Goal: Task Accomplishment & Management: Complete application form

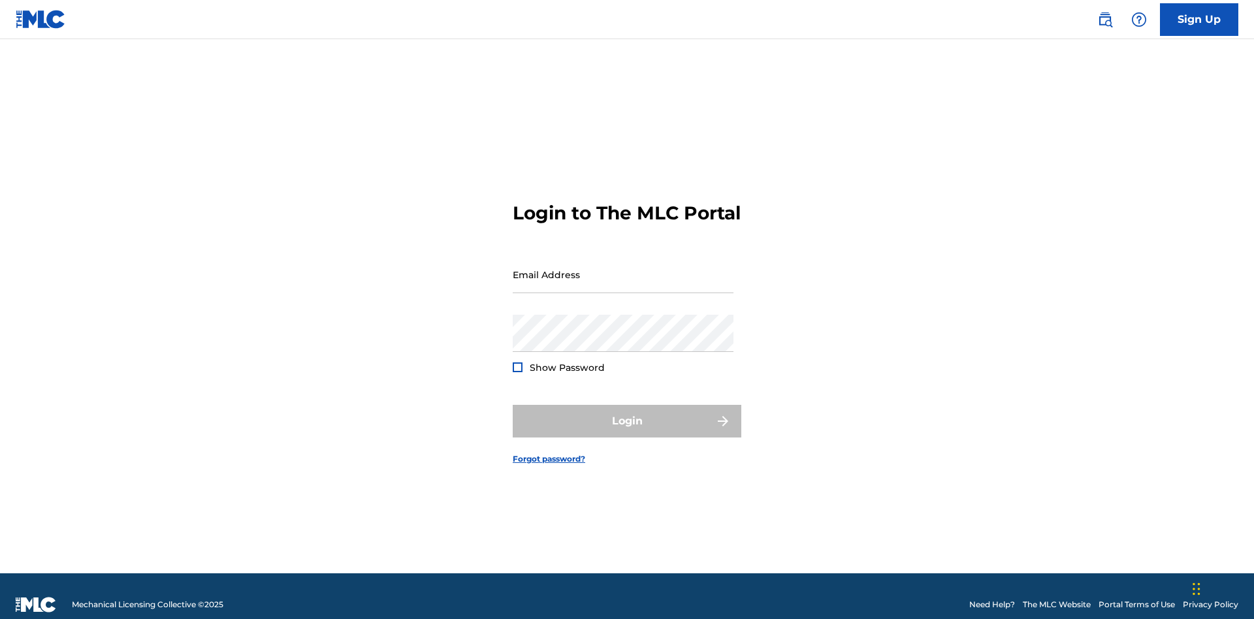
scroll to position [17, 0]
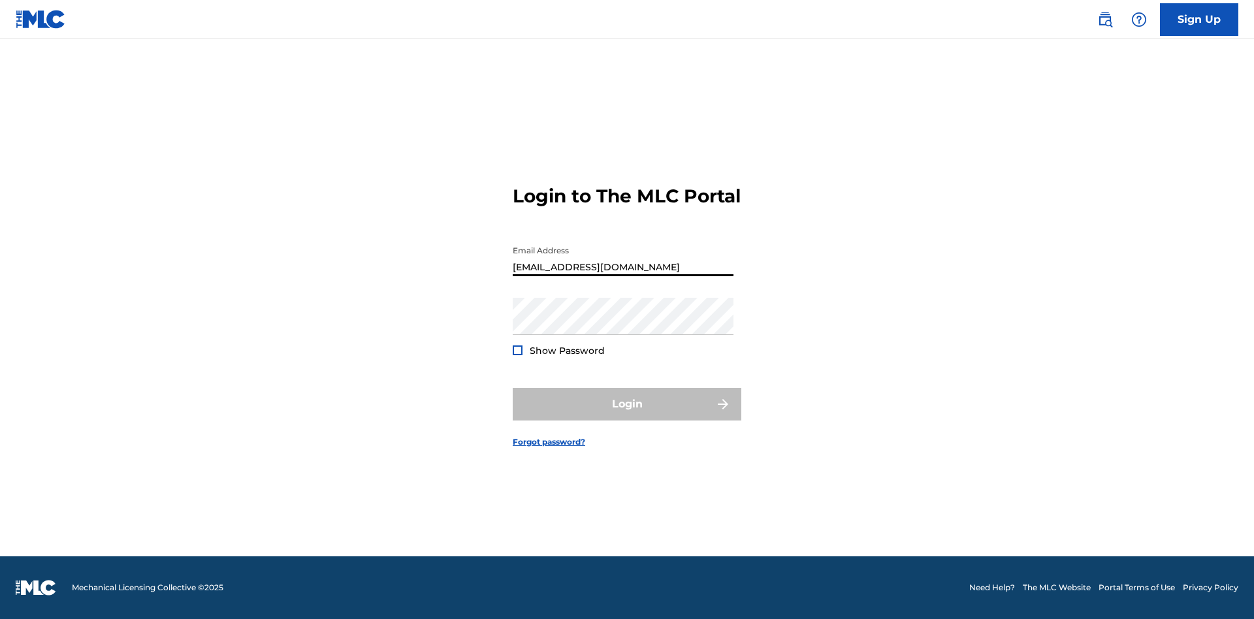
type input "[EMAIL_ADDRESS][DOMAIN_NAME]"
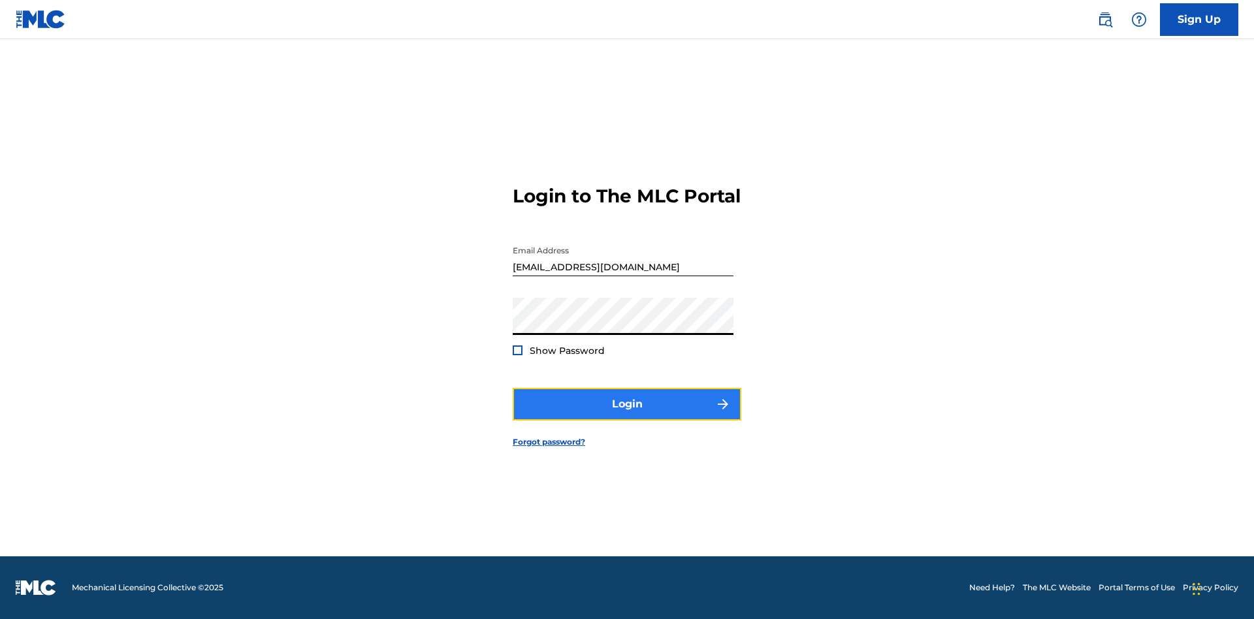
click at [627, 415] on button "Login" at bounding box center [627, 404] width 229 height 33
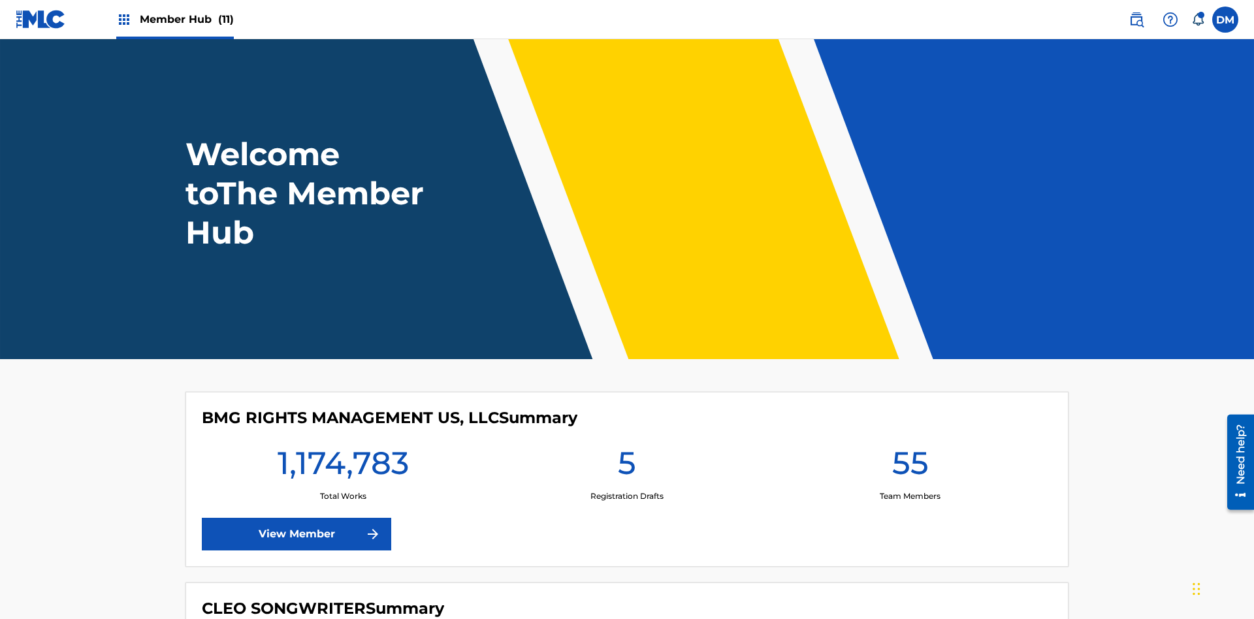
click at [186, 19] on span "Member Hub (11)" at bounding box center [187, 19] width 94 height 15
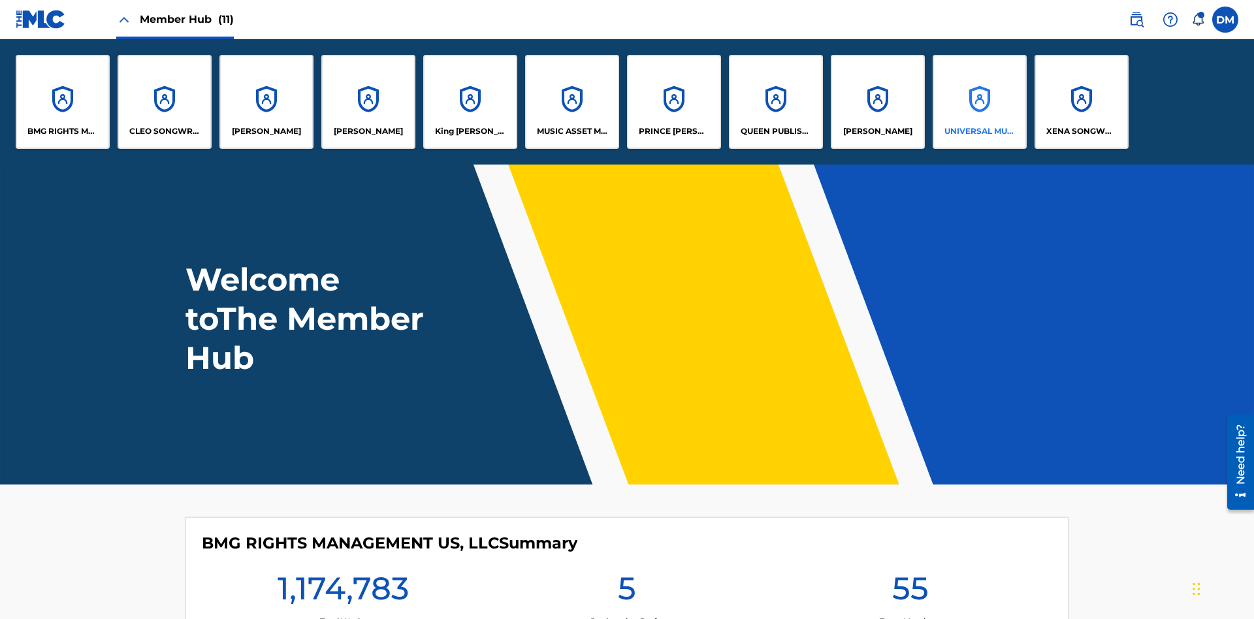
click at [979, 131] on p "UNIVERSAL MUSIC PUB GROUP" at bounding box center [979, 131] width 71 height 12
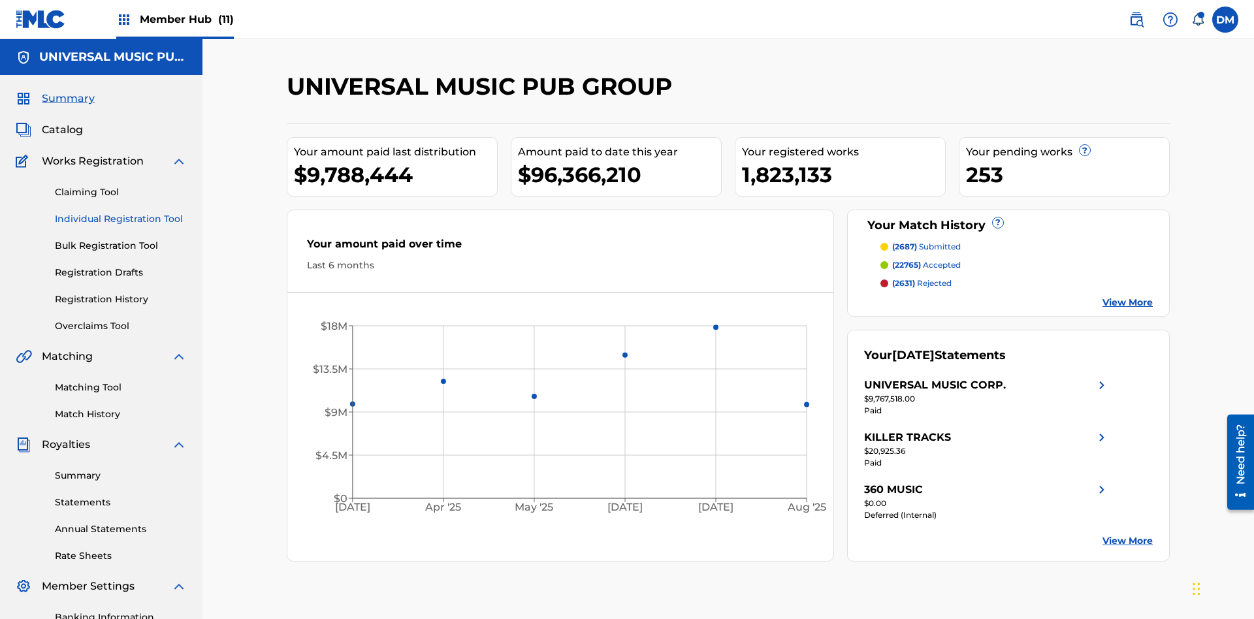
click at [121, 212] on link "Individual Registration Tool" at bounding box center [121, 219] width 132 height 14
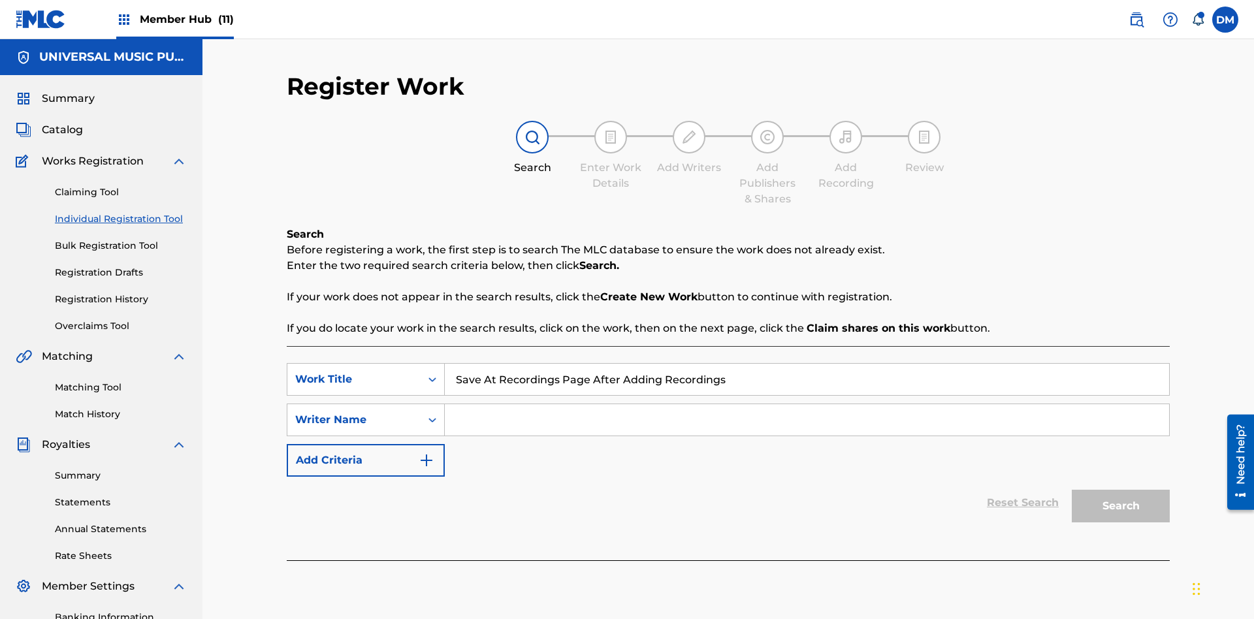
type input "Save At Recordings Page After Adding Recordings"
click at [807, 404] on input "Search Form" at bounding box center [807, 419] width 724 height 31
type input "QWERTYUIOP"
click at [1121, 490] on button "Search" at bounding box center [1121, 506] width 98 height 33
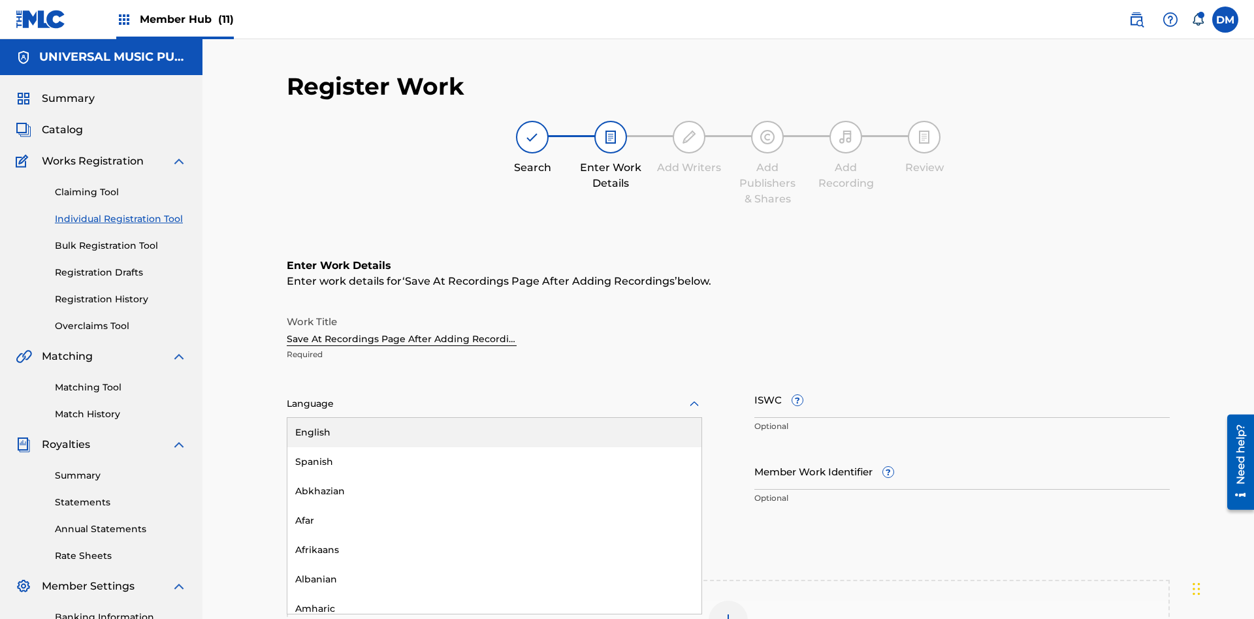
click at [494, 506] on div "Afar" at bounding box center [494, 520] width 414 height 29
click at [962, 453] on input "Member Work Identifier ?" at bounding box center [961, 471] width 415 height 37
type input "[PHONE_NUMBER]"
click at [962, 381] on input "ISWC ?" at bounding box center [961, 399] width 415 height 37
type input "T-123.456.789-4"
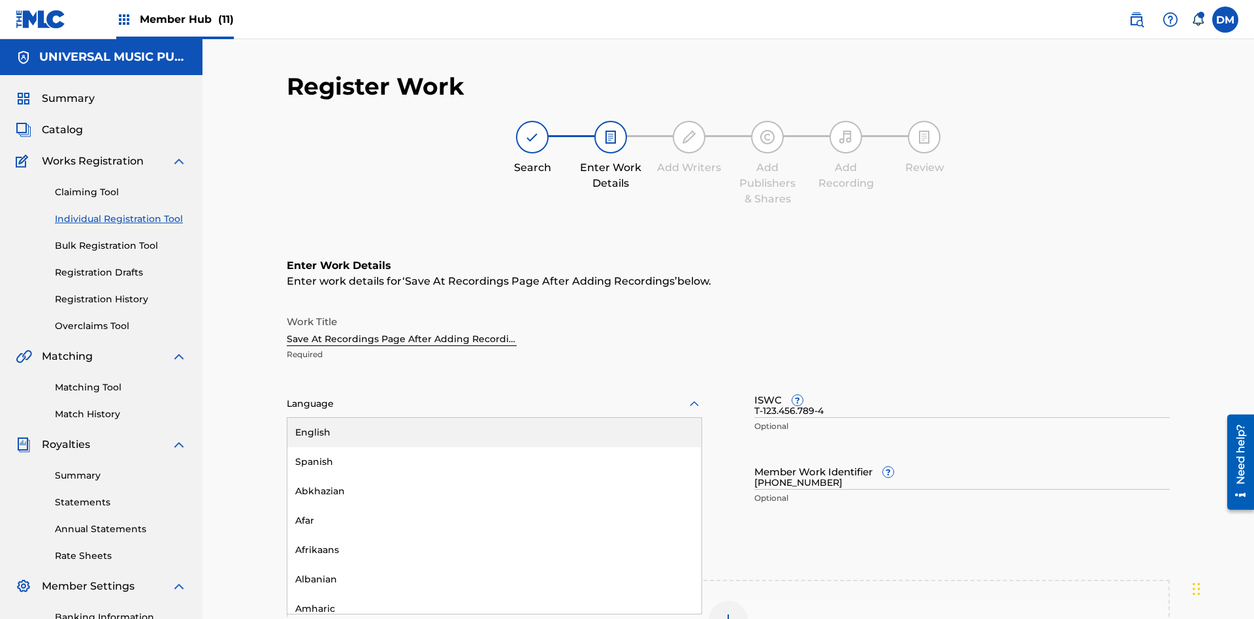
click at [728, 613] on img at bounding box center [728, 621] width 16 height 16
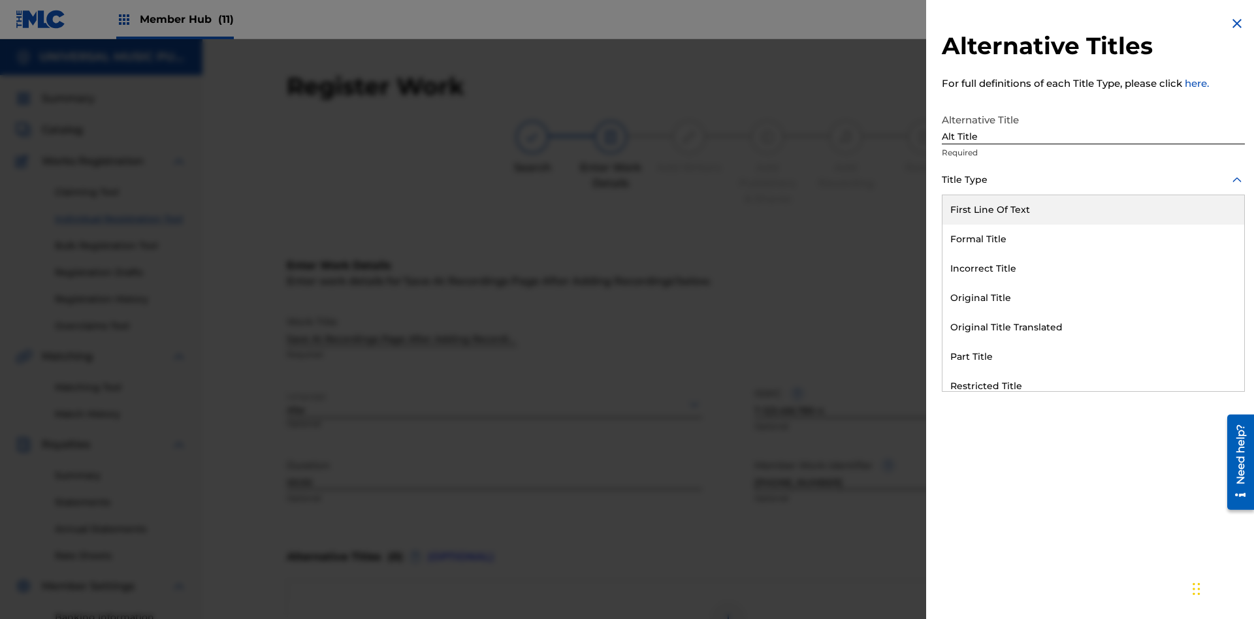
click at [1093, 298] on div "Original Title" at bounding box center [1094, 297] width 302 height 29
click at [1093, 238] on div at bounding box center [1093, 239] width 303 height 16
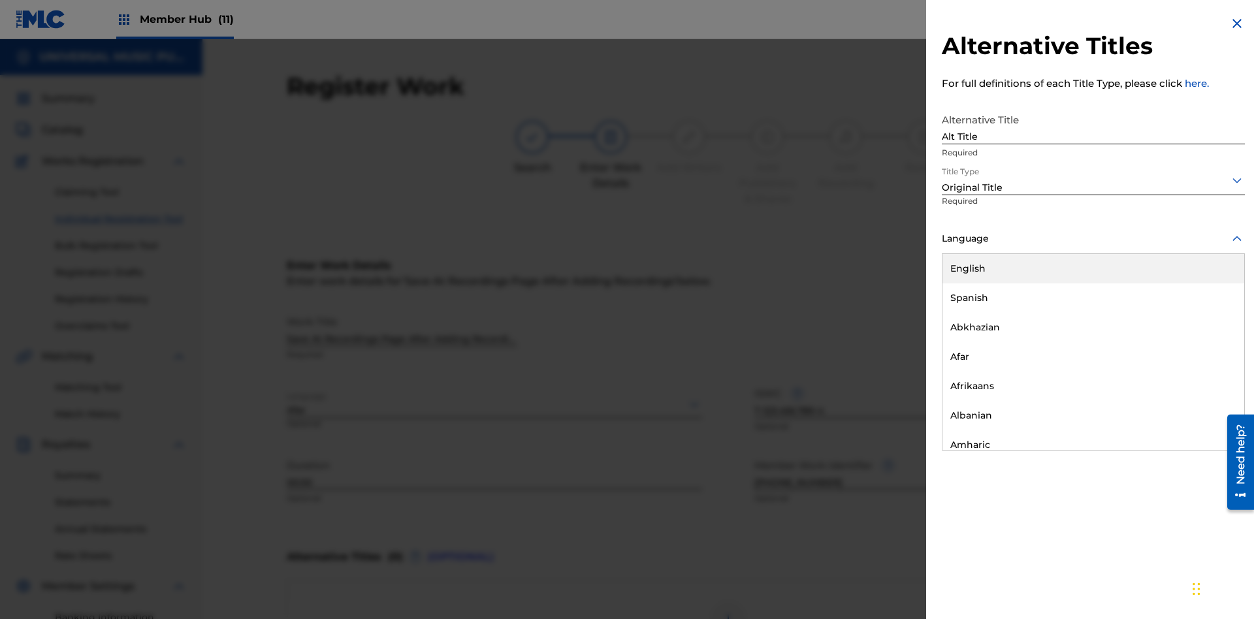
click at [1206, 315] on button "Add Title" at bounding box center [1206, 315] width 78 height 33
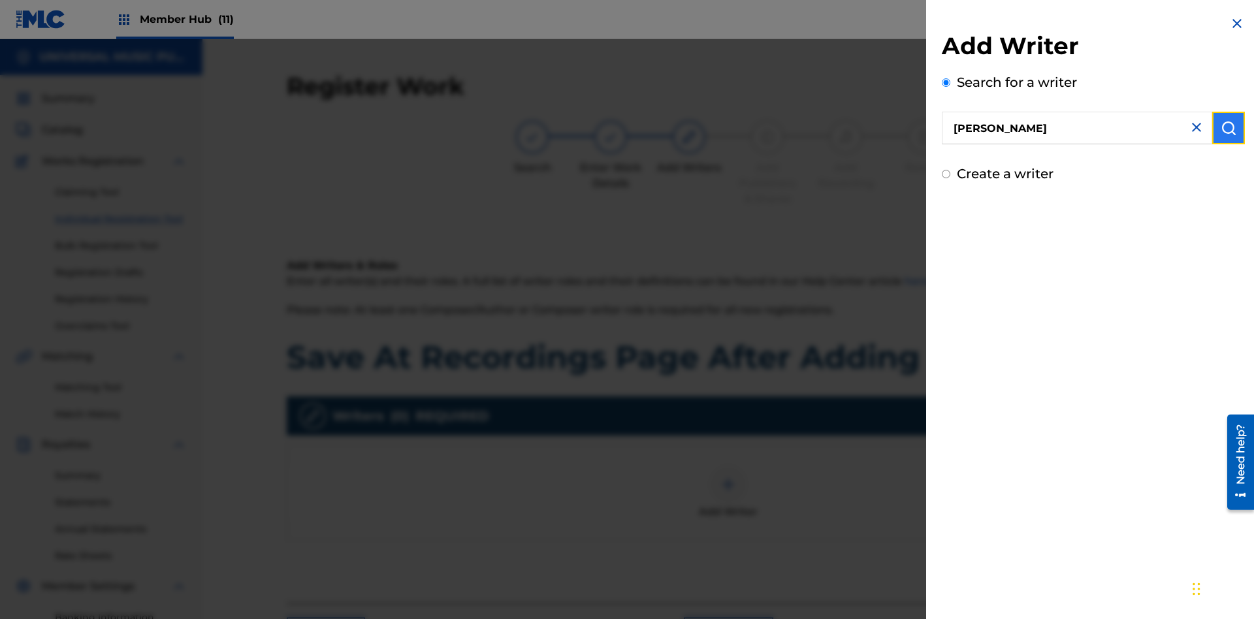
click at [1229, 128] on img "submit" at bounding box center [1229, 128] width 16 height 16
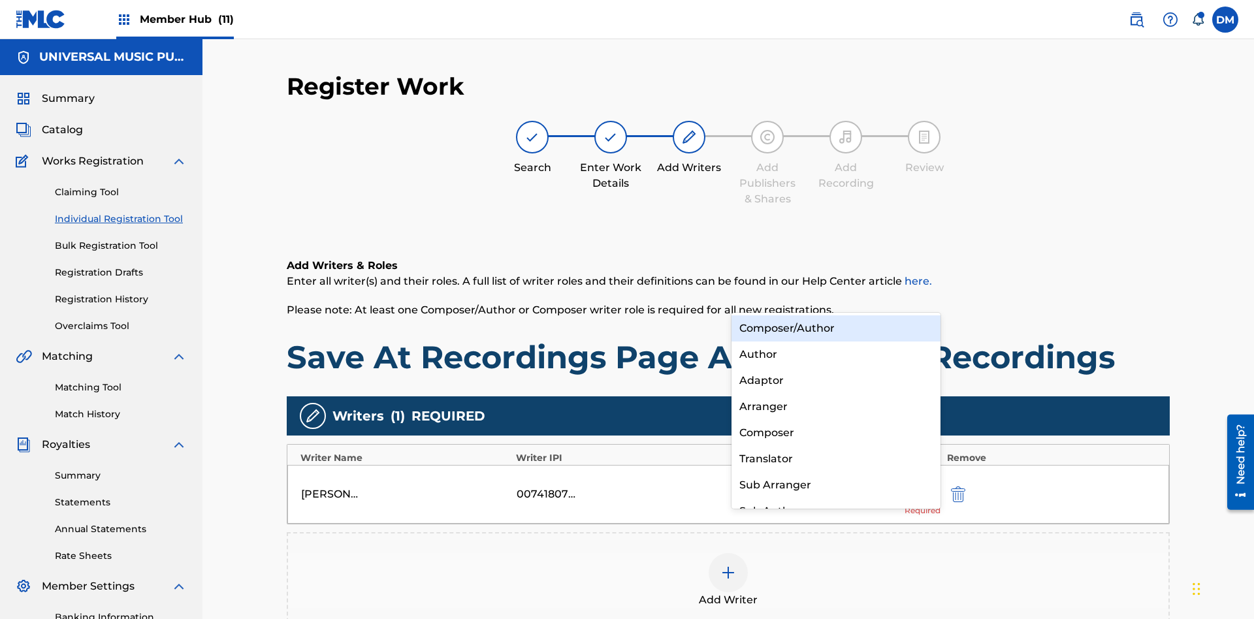
click at [835, 432] on div "Composer" at bounding box center [836, 433] width 209 height 26
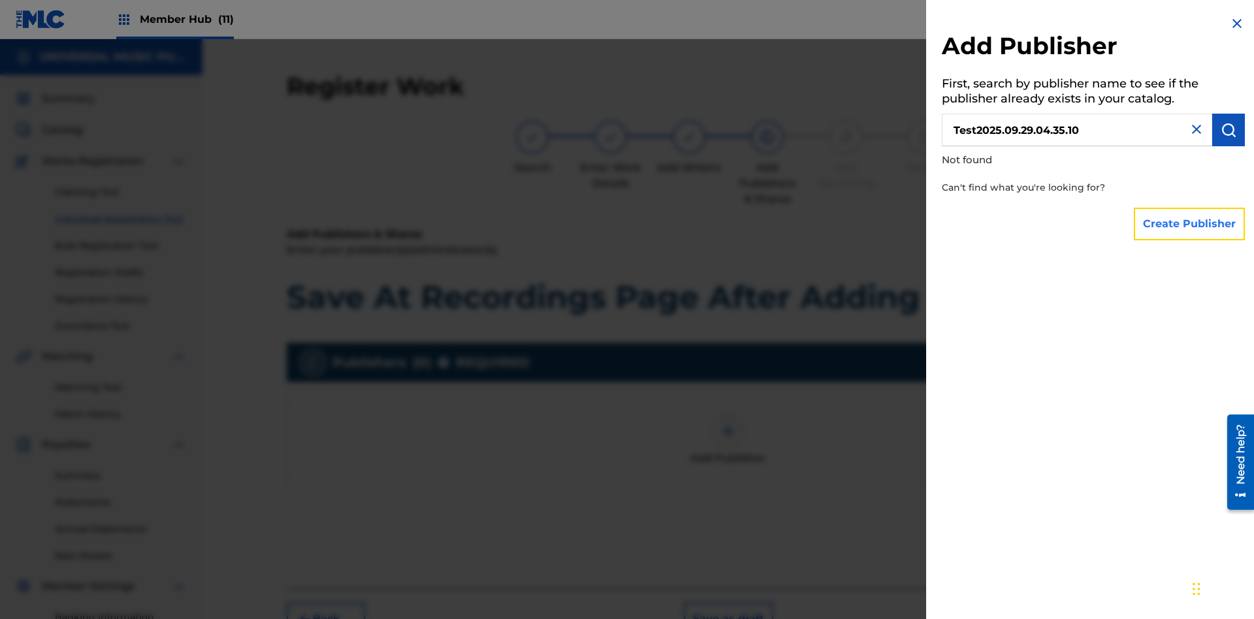
click at [1190, 223] on button "Create Publisher" at bounding box center [1189, 224] width 111 height 33
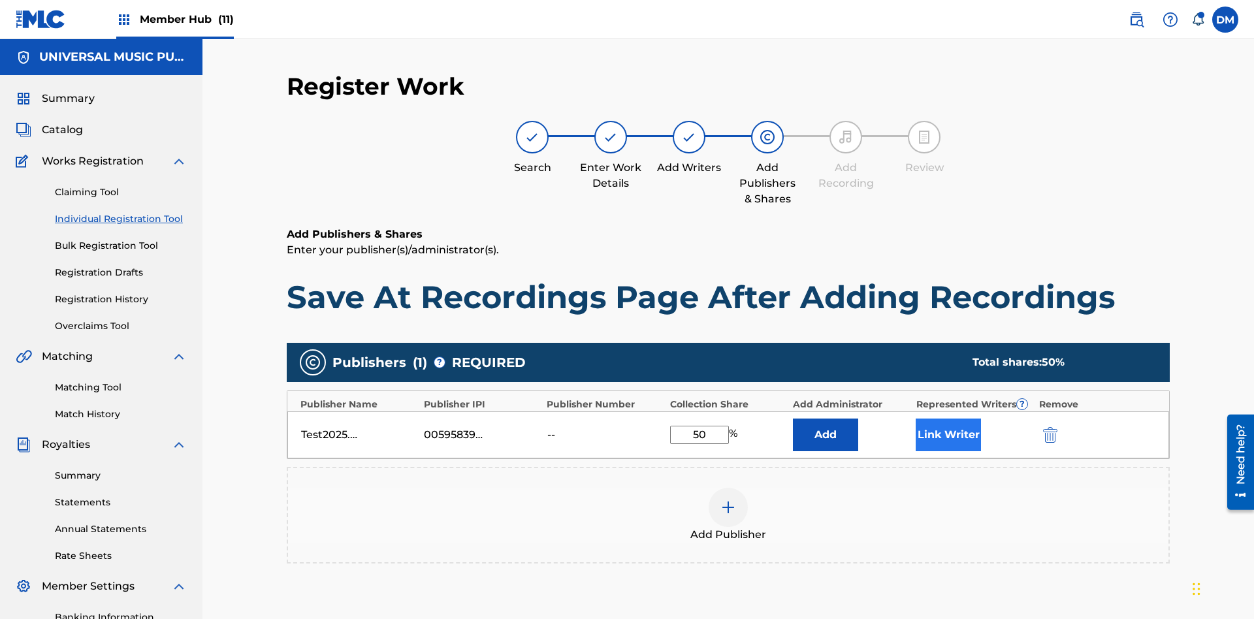
type input "50"
click at [948, 419] on button "Link Writer" at bounding box center [948, 435] width 65 height 33
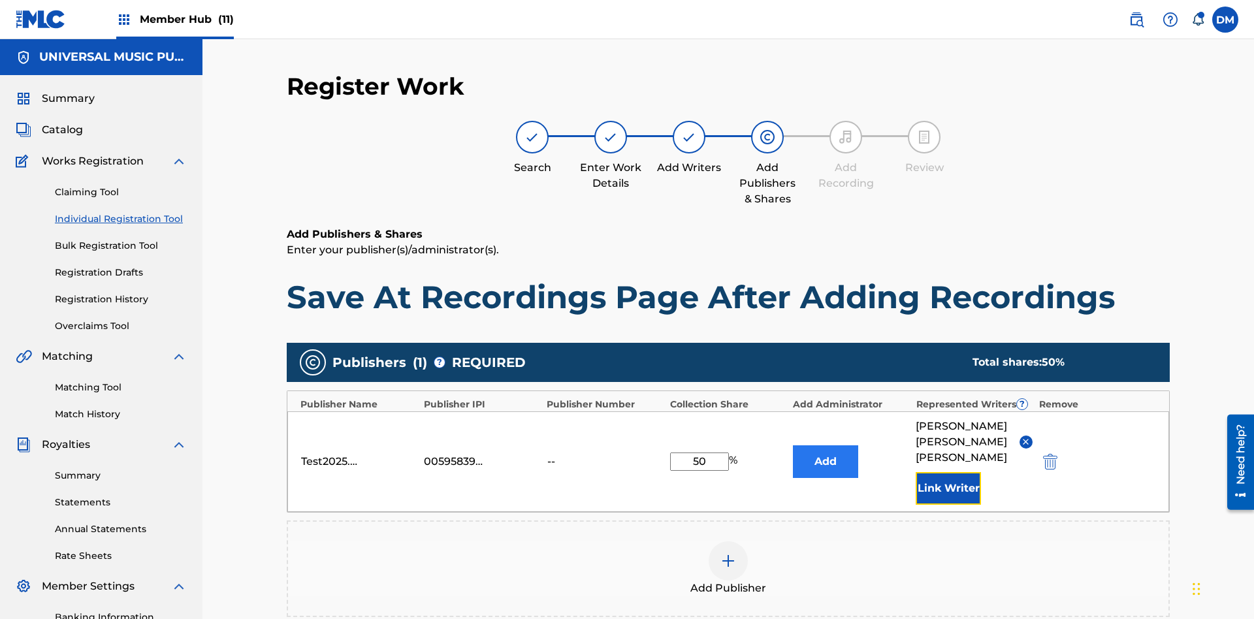
click at [948, 472] on button "Link Writer" at bounding box center [948, 488] width 65 height 33
click at [826, 445] on button "Add" at bounding box center [825, 461] width 65 height 33
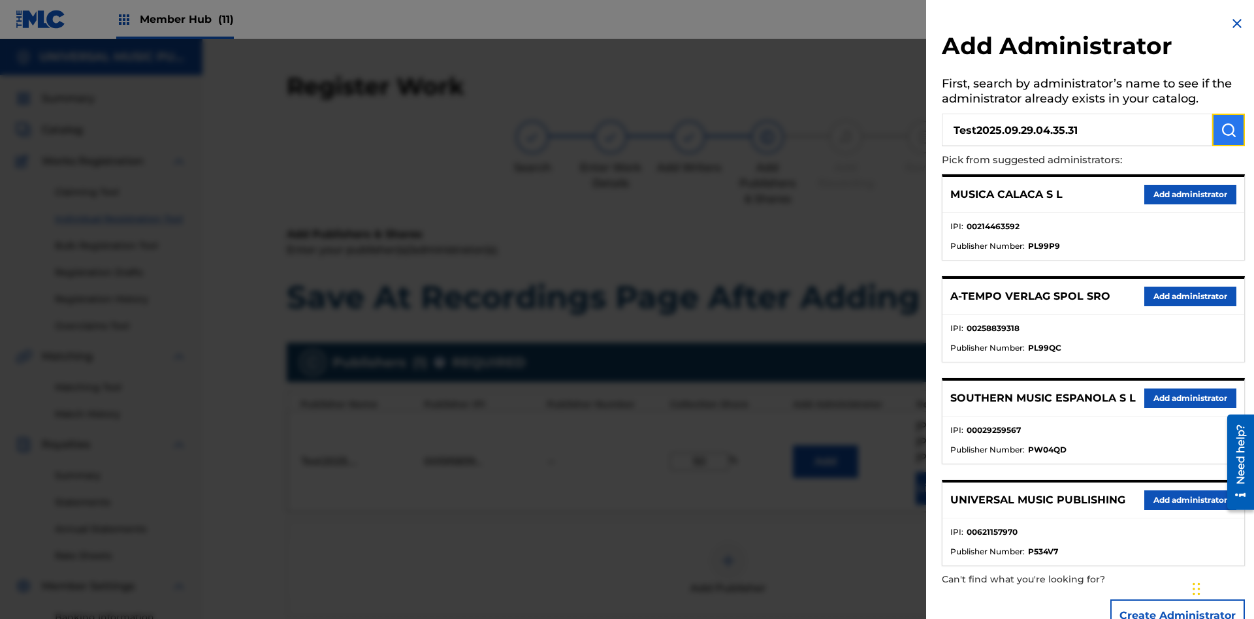
click at [1229, 130] on img "submit" at bounding box center [1229, 130] width 16 height 16
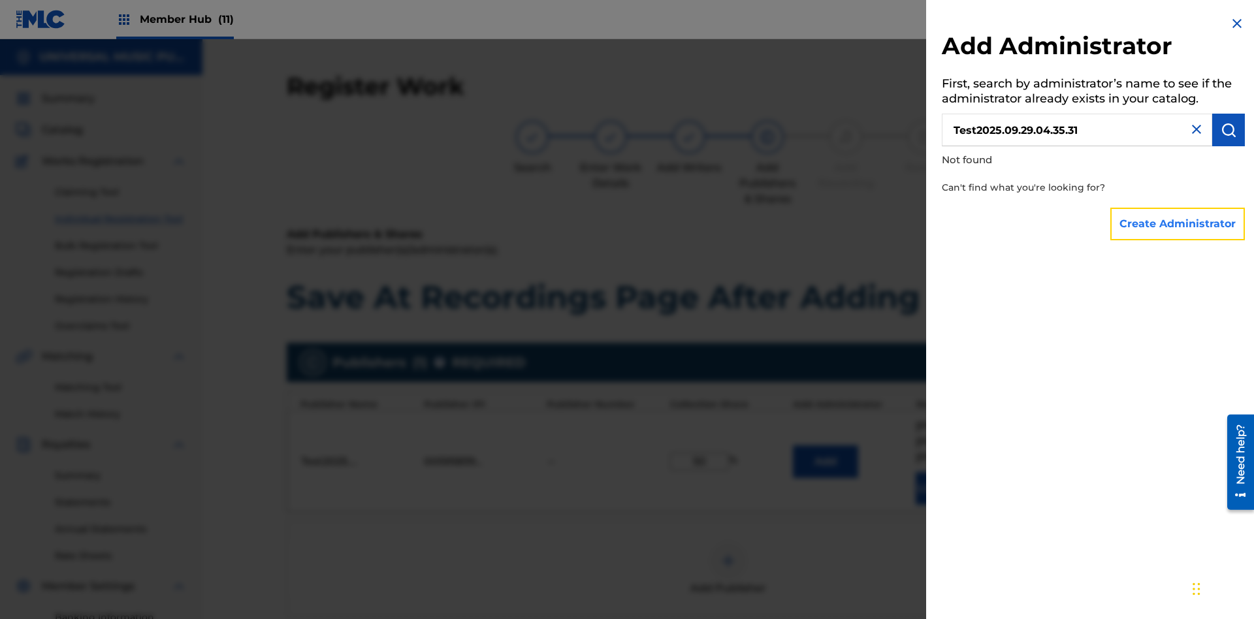
click at [1178, 223] on button "Create Administrator" at bounding box center [1177, 224] width 135 height 33
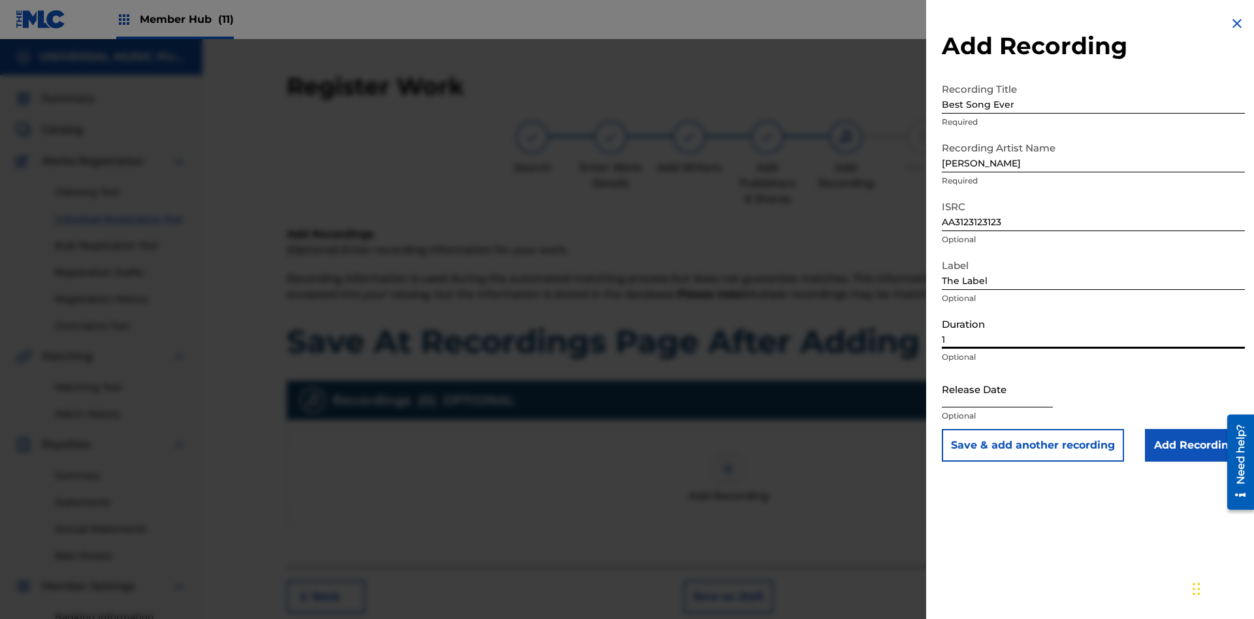
click at [1093, 330] on input "1" at bounding box center [1093, 330] width 303 height 37
click at [1008, 390] on input "text" at bounding box center [997, 388] width 111 height 37
click at [1195, 445] on input "Add Recording" at bounding box center [1195, 445] width 100 height 33
